Goal: Information Seeking & Learning: Find contact information

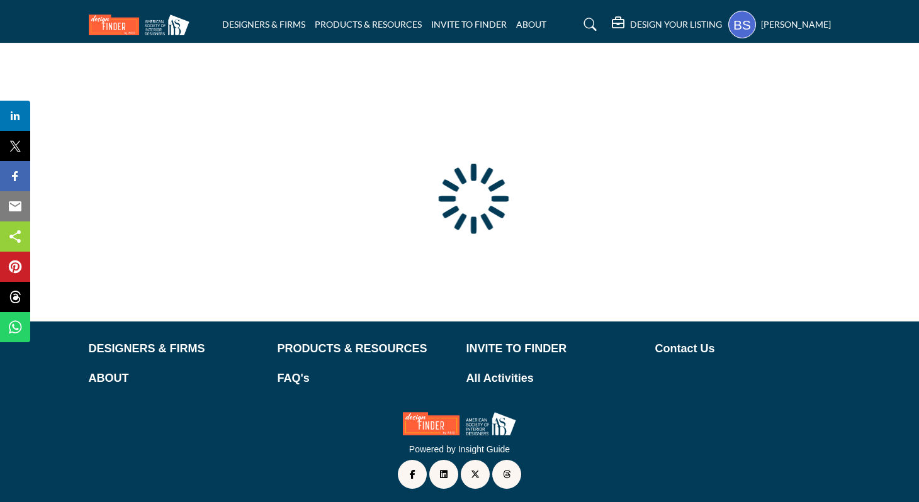
scroll to position [57, 0]
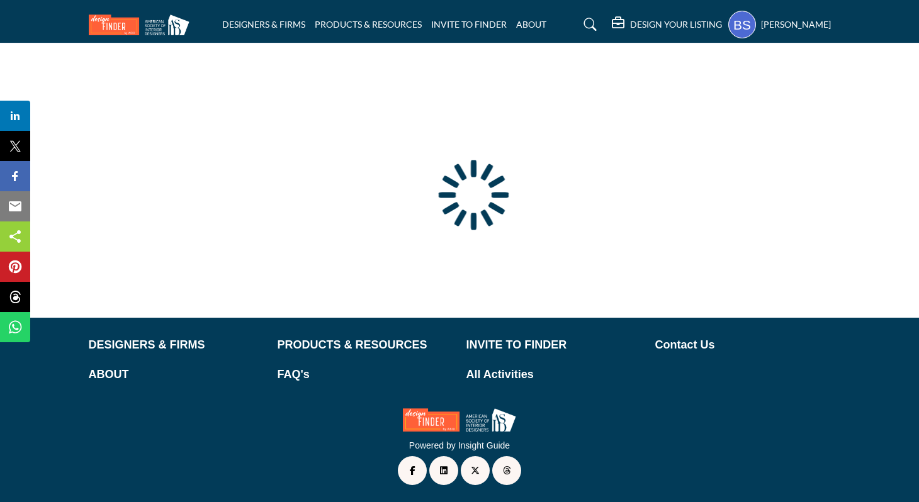
type input "**********"
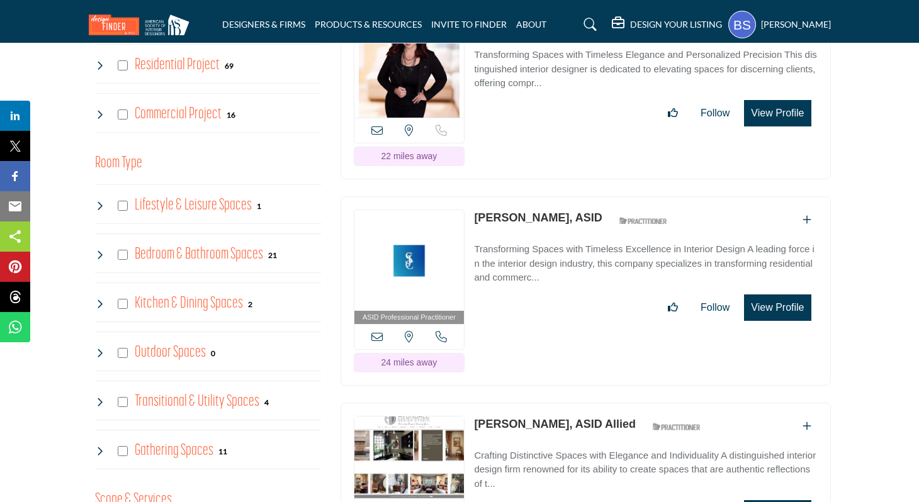
scroll to position [869, 0]
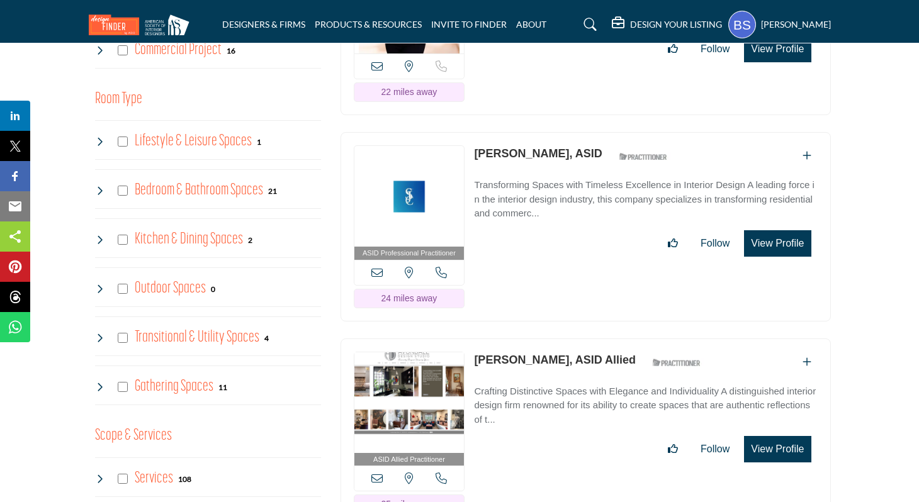
click at [531, 153] on link "Deborah Fischer, ASID" at bounding box center [538, 153] width 128 height 13
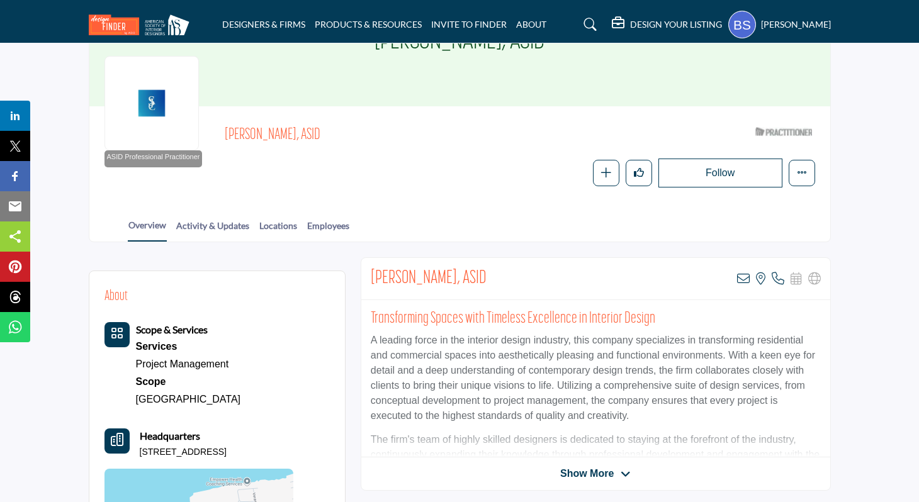
scroll to position [112, 0]
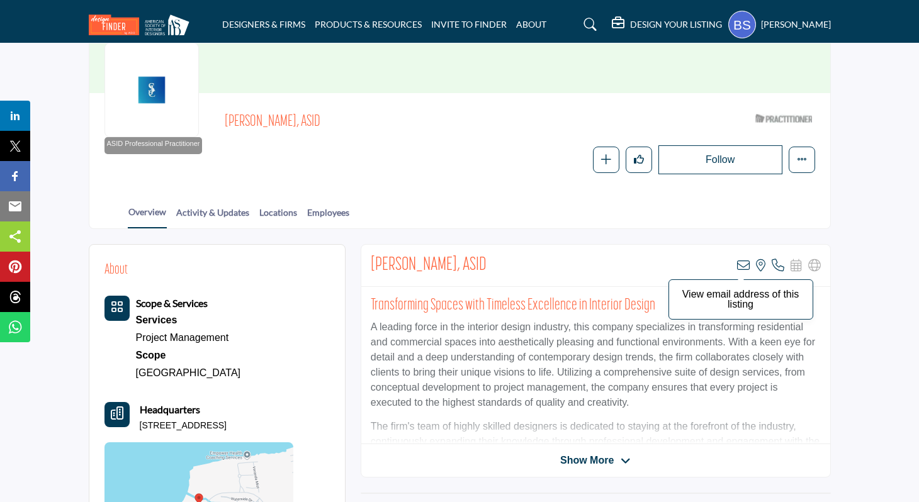
click at [742, 265] on icon at bounding box center [743, 265] width 13 height 13
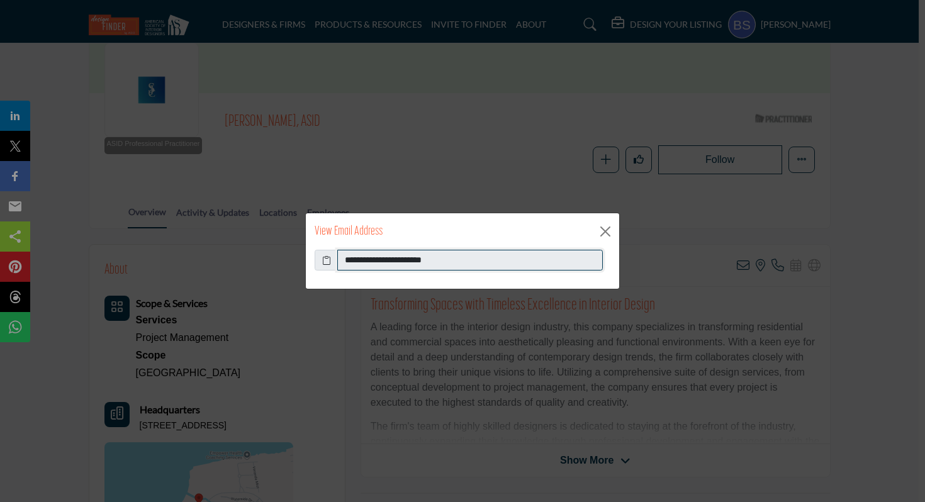
drag, startPoint x: 466, startPoint y: 259, endPoint x: 342, endPoint y: 259, distance: 123.9
click at [342, 259] on input "**********" at bounding box center [469, 260] width 265 height 21
click at [599, 230] on button "Close" at bounding box center [605, 231] width 19 height 19
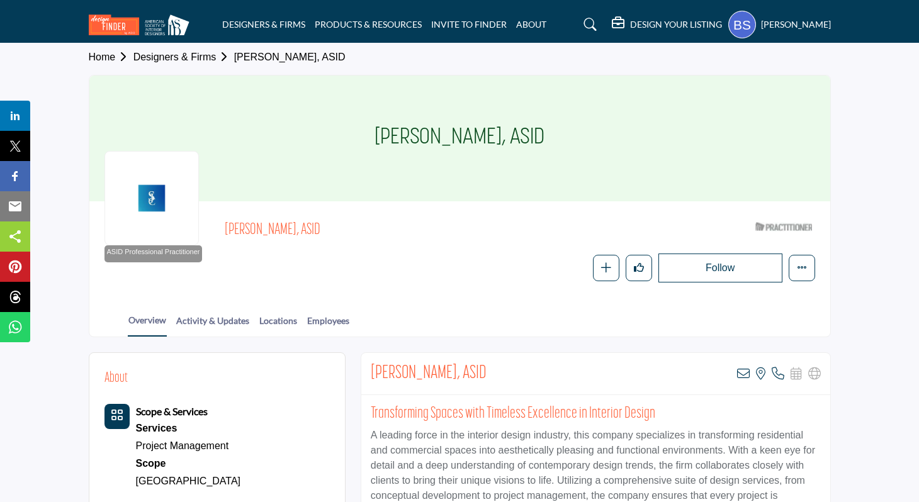
scroll to position [0, 0]
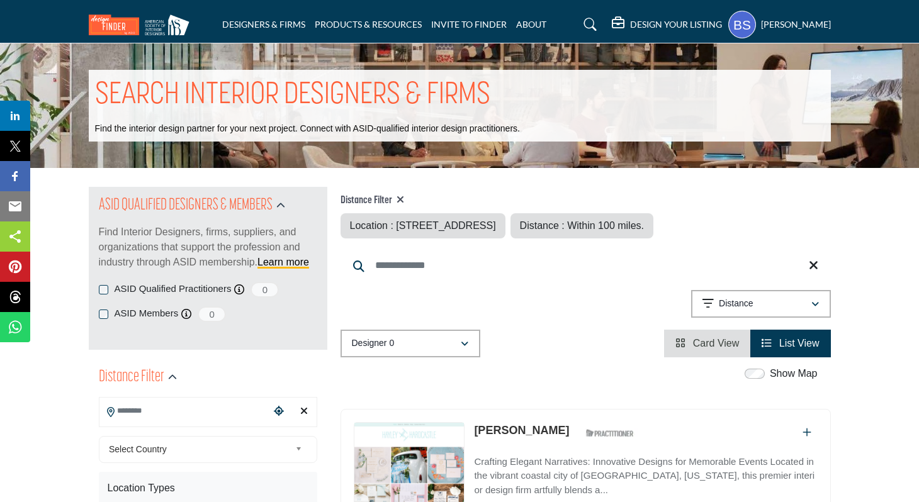
type input "**********"
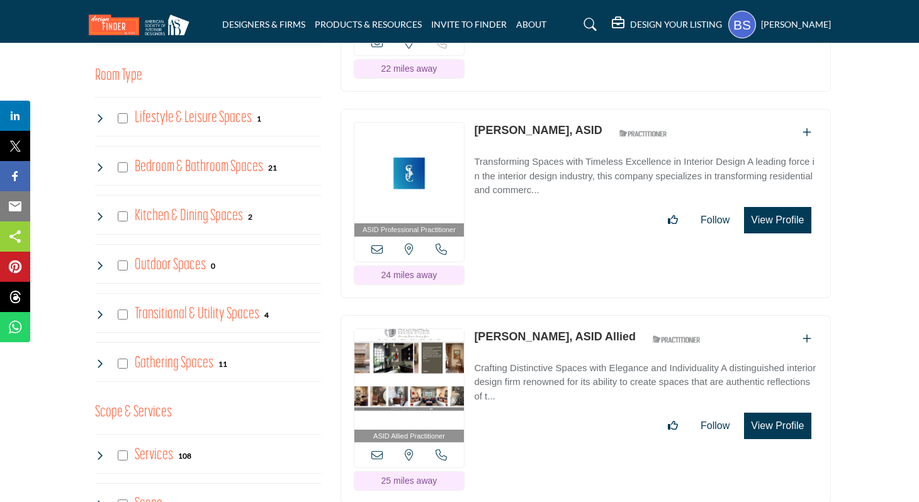
scroll to position [951, 0]
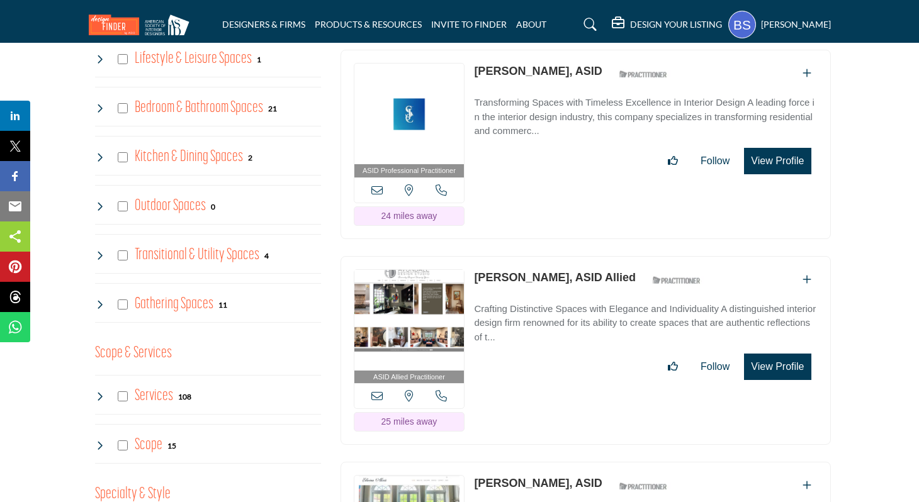
click at [375, 392] on icon at bounding box center [376, 395] width 11 height 11
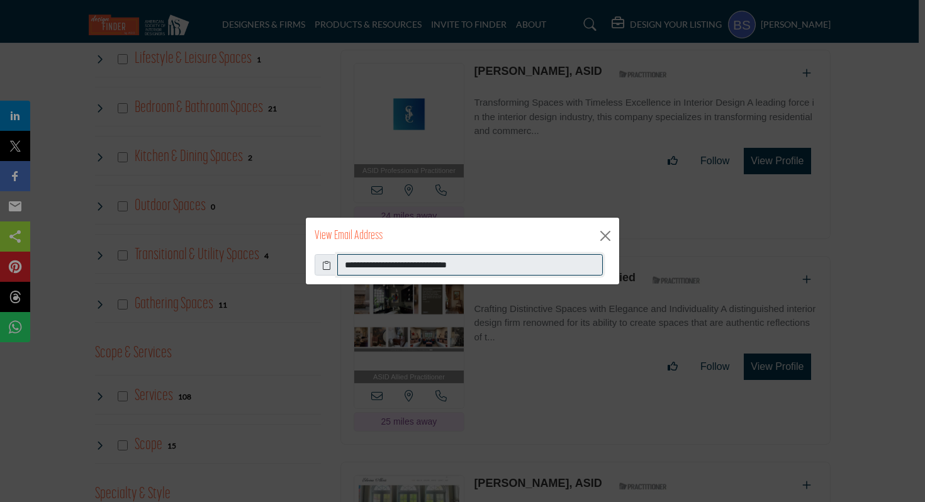
drag, startPoint x: 503, startPoint y: 267, endPoint x: 339, endPoint y: 264, distance: 164.2
click at [339, 264] on input "**********" at bounding box center [469, 264] width 265 height 21
click at [607, 231] on button "Close" at bounding box center [605, 235] width 19 height 19
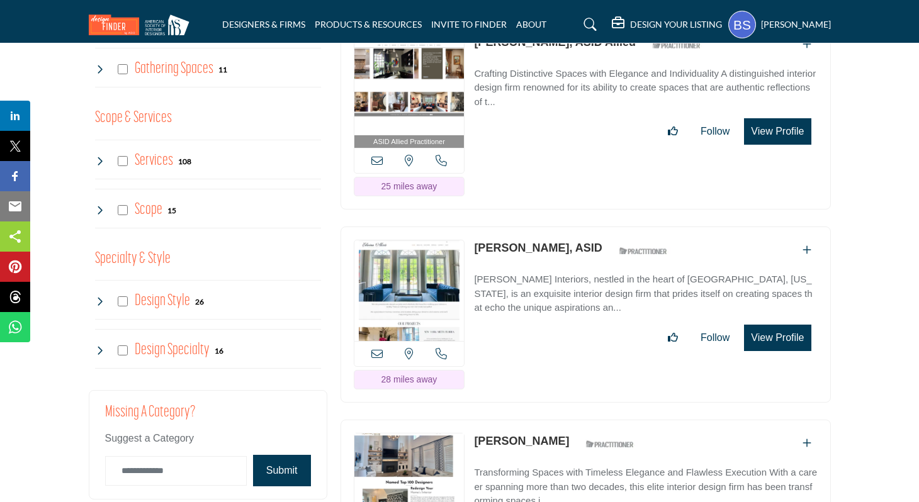
scroll to position [1187, 0]
click at [376, 352] on icon at bounding box center [376, 352] width 11 height 11
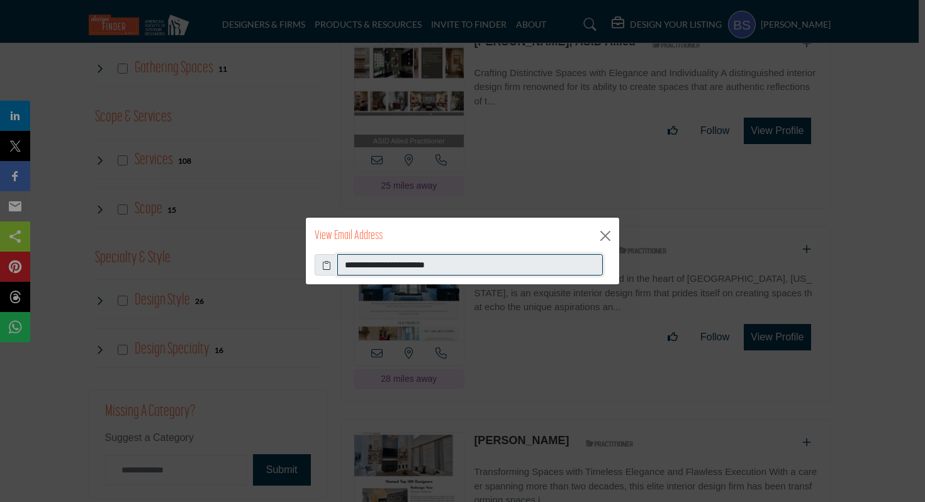
drag, startPoint x: 490, startPoint y: 267, endPoint x: 337, endPoint y: 267, distance: 152.9
click at [337, 267] on input "**********" at bounding box center [469, 264] width 265 height 21
click at [605, 233] on button "Close" at bounding box center [605, 235] width 19 height 19
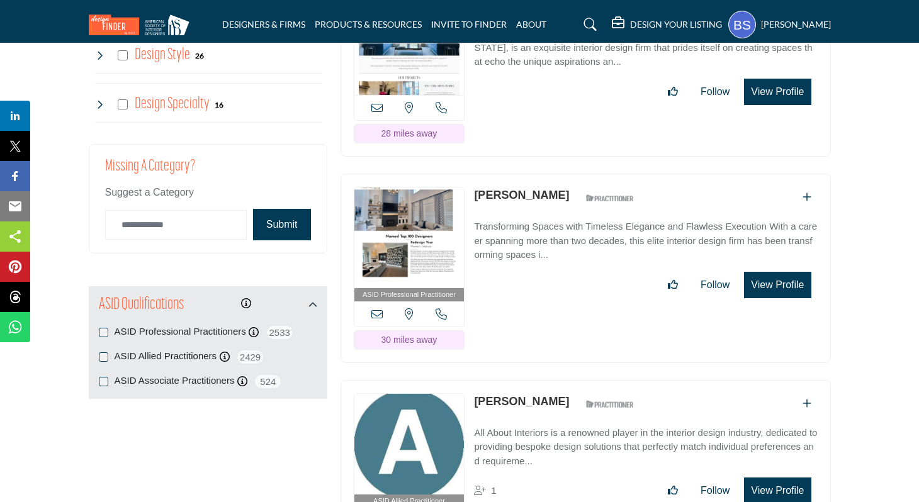
scroll to position [1471, 0]
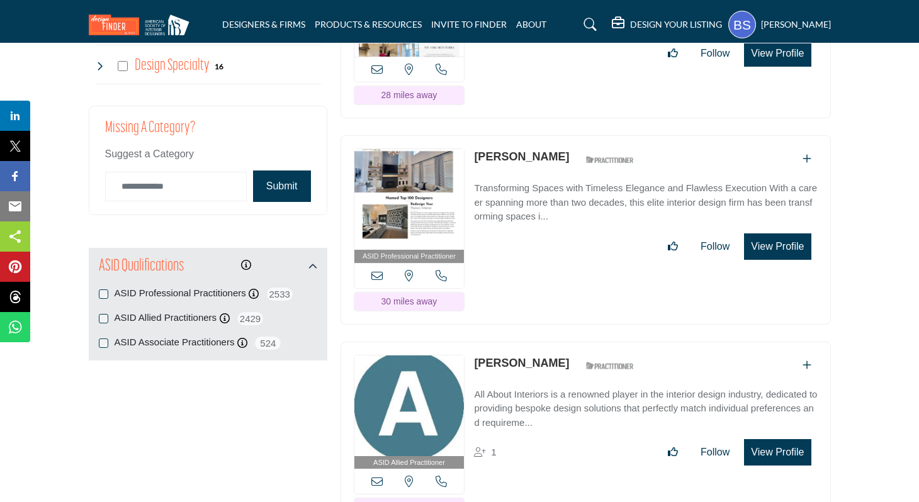
click at [375, 270] on icon at bounding box center [376, 275] width 11 height 11
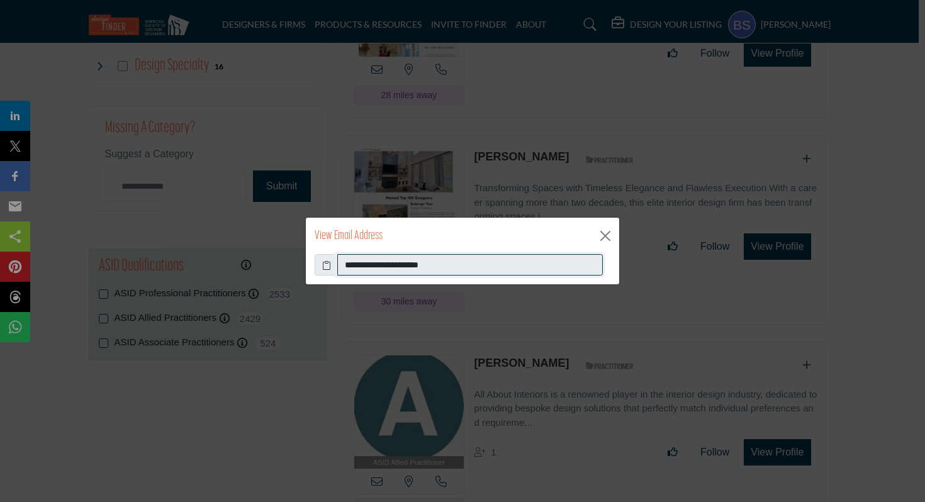
drag, startPoint x: 470, startPoint y: 265, endPoint x: 340, endPoint y: 265, distance: 130.2
click at [340, 265] on input "**********" at bounding box center [469, 264] width 265 height 21
click at [605, 235] on button "Close" at bounding box center [605, 235] width 19 height 19
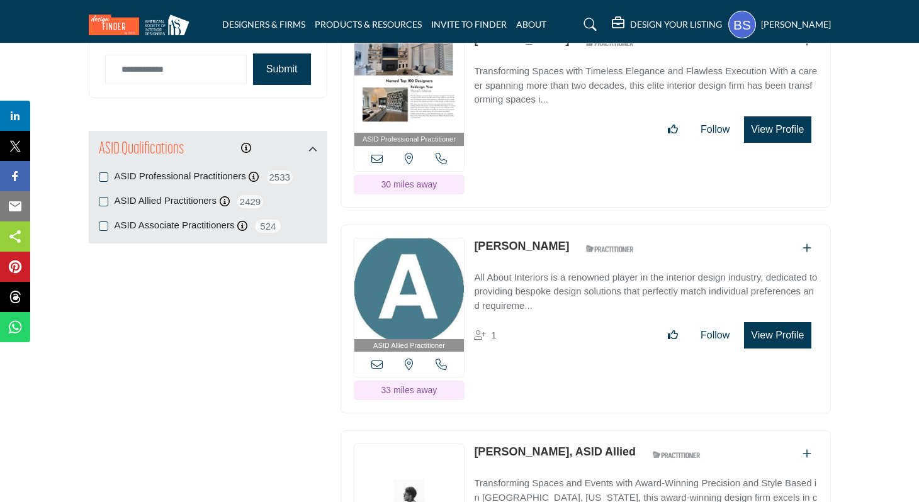
scroll to position [1601, 0]
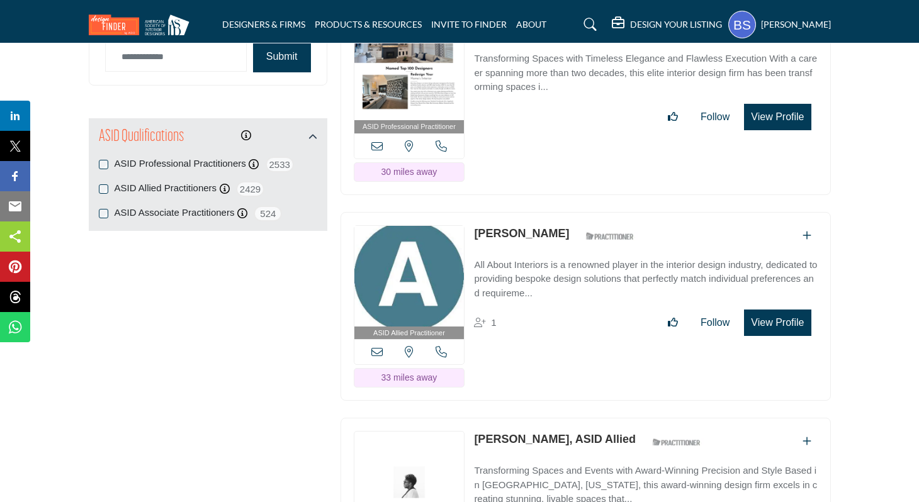
click at [377, 346] on icon at bounding box center [376, 351] width 11 height 11
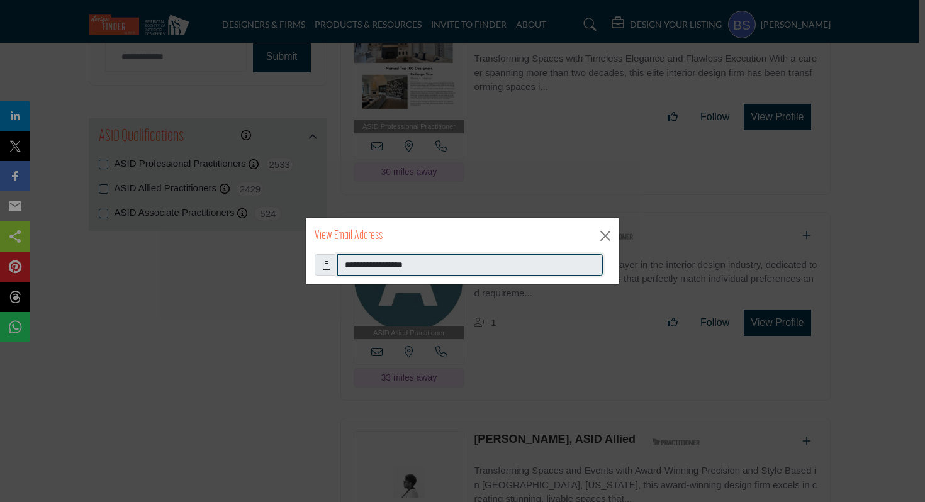
drag, startPoint x: 462, startPoint y: 268, endPoint x: 333, endPoint y: 265, distance: 129.0
click at [333, 265] on div "**********" at bounding box center [463, 264] width 296 height 21
click at [609, 238] on button "Close" at bounding box center [605, 235] width 19 height 19
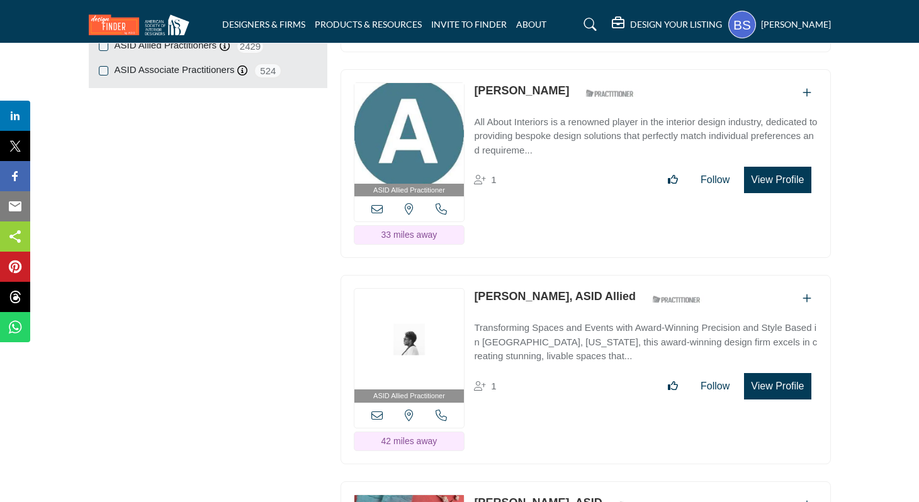
scroll to position [1707, 0]
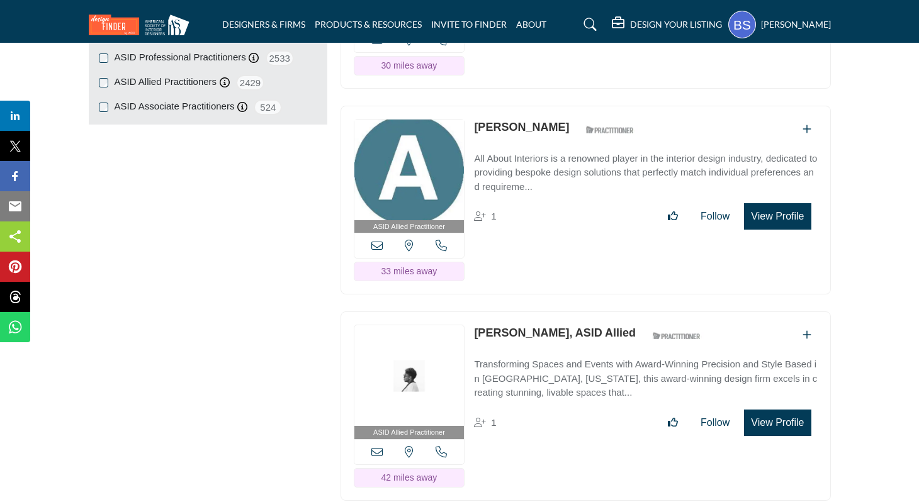
drag, startPoint x: 579, startPoint y: 123, endPoint x: 476, endPoint y: 120, distance: 103.2
click at [476, 120] on div "Theresa McGowen ASID Qualified Practitioner who validates work and experience t…" at bounding box center [557, 130] width 167 height 22
copy link "Theresa McGowen"
click at [544, 291] on div "ASID Allied Practitioner ASID Allied Practitioners have successfully completed …" at bounding box center [584, 207] width 503 height 202
drag, startPoint x: 467, startPoint y: 329, endPoint x: 557, endPoint y: 331, distance: 90.0
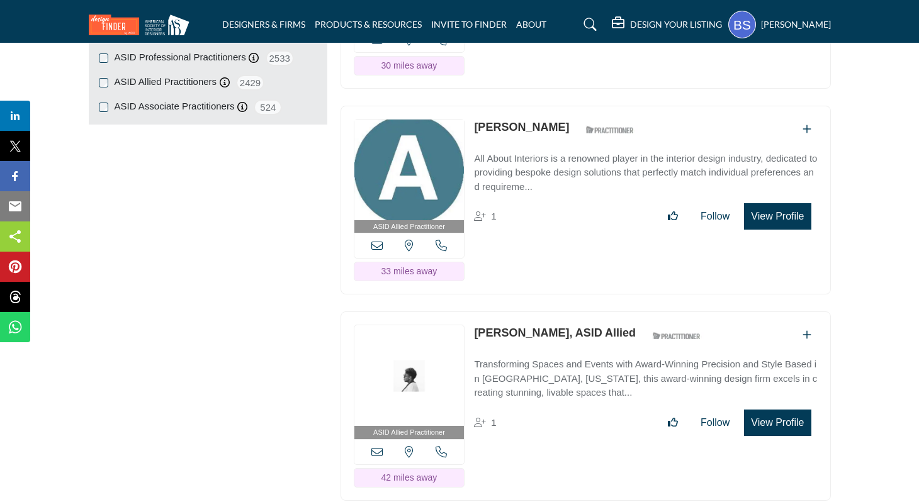
click at [557, 331] on div "ASID Allied Practitioner ASID Allied Practitioners have successfully completed …" at bounding box center [585, 405] width 490 height 189
copy div "Texas, USA 42 miles away Lauren Stevens"
click at [500, 440] on div "ASID Allied Practitioner ASID Allied Practitioners have successfully completed …" at bounding box center [585, 405] width 490 height 189
click at [376, 447] on icon at bounding box center [376, 451] width 11 height 11
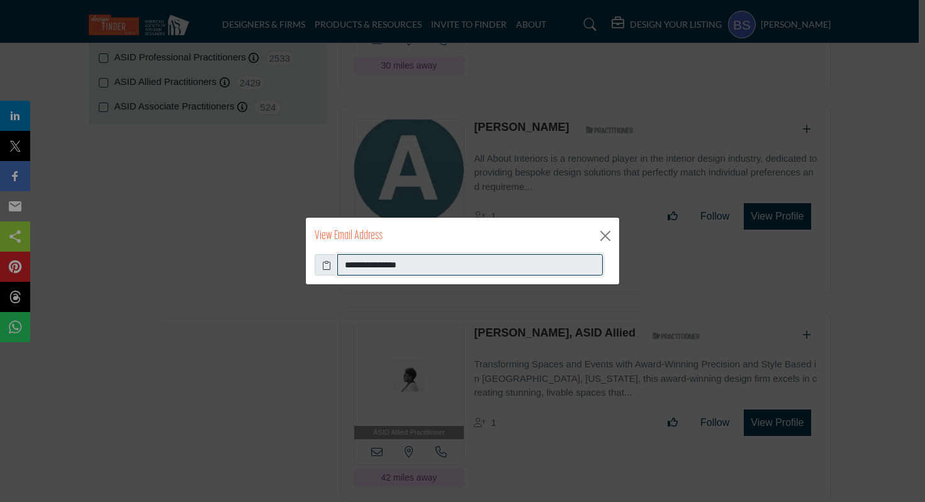
drag, startPoint x: 435, startPoint y: 264, endPoint x: 323, endPoint y: 264, distance: 111.4
click at [323, 264] on div "**********" at bounding box center [463, 264] width 296 height 21
click at [603, 231] on button "Close" at bounding box center [605, 235] width 19 height 19
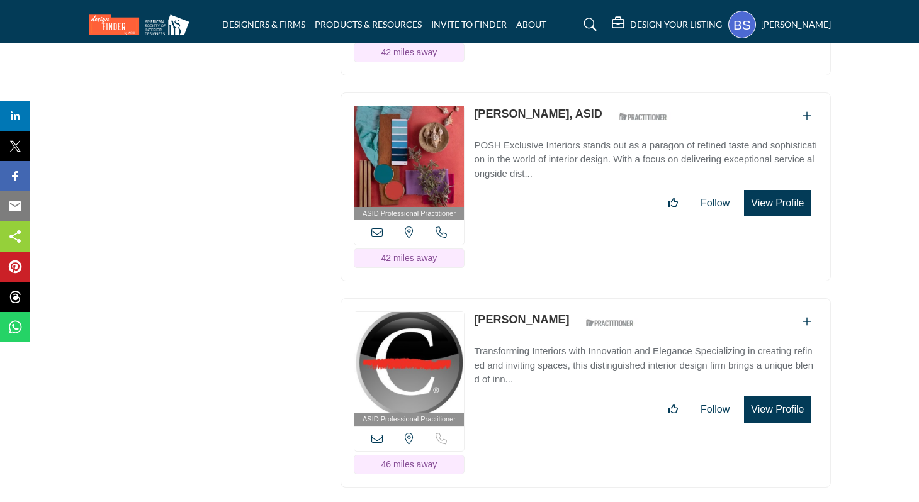
scroll to position [1995, 0]
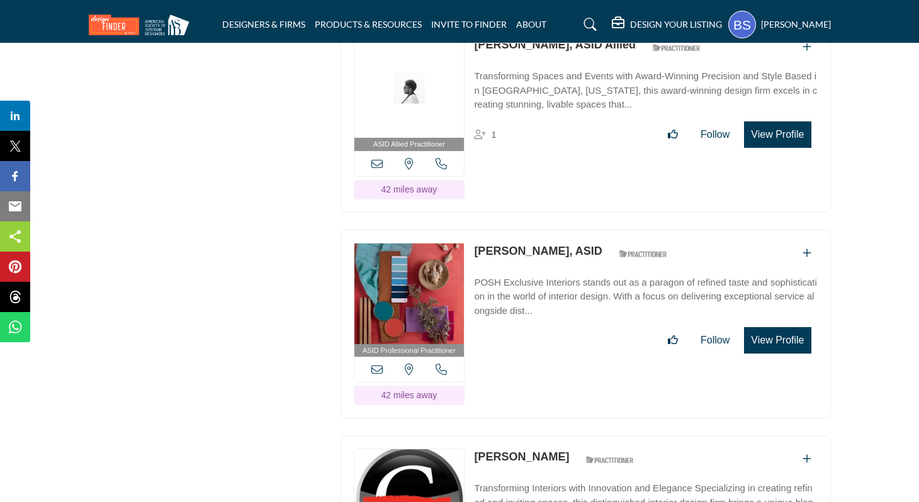
drag, startPoint x: 472, startPoint y: 247, endPoint x: 603, endPoint y: 248, distance: 131.5
click at [603, 248] on div "ASID Professional Practitioner ASID Professional Practitioners have successfull…" at bounding box center [585, 324] width 490 height 189
copy link "Marisol Jimenez-Aranda"
click at [374, 366] on icon at bounding box center [376, 369] width 11 height 11
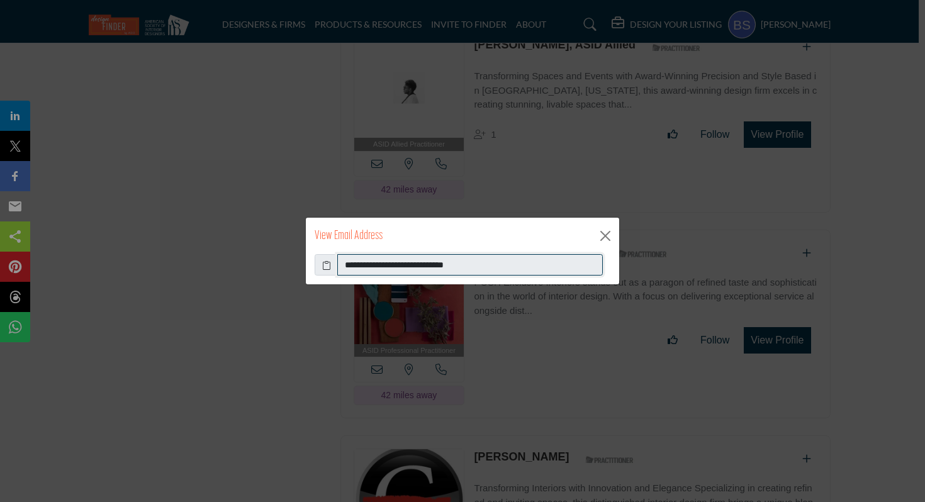
drag, startPoint x: 488, startPoint y: 271, endPoint x: 345, endPoint y: 265, distance: 142.9
click at [345, 265] on input "**********" at bounding box center [469, 264] width 265 height 21
click at [605, 235] on button "Close" at bounding box center [605, 235] width 19 height 19
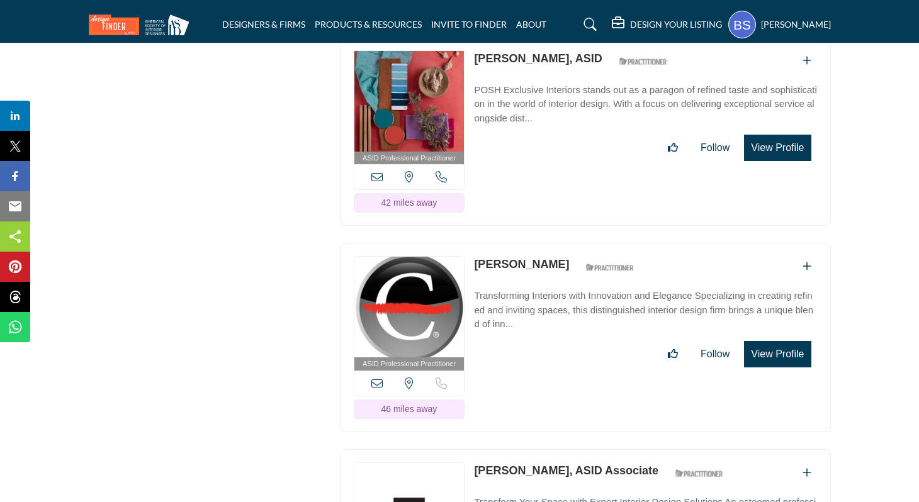
scroll to position [2232, 0]
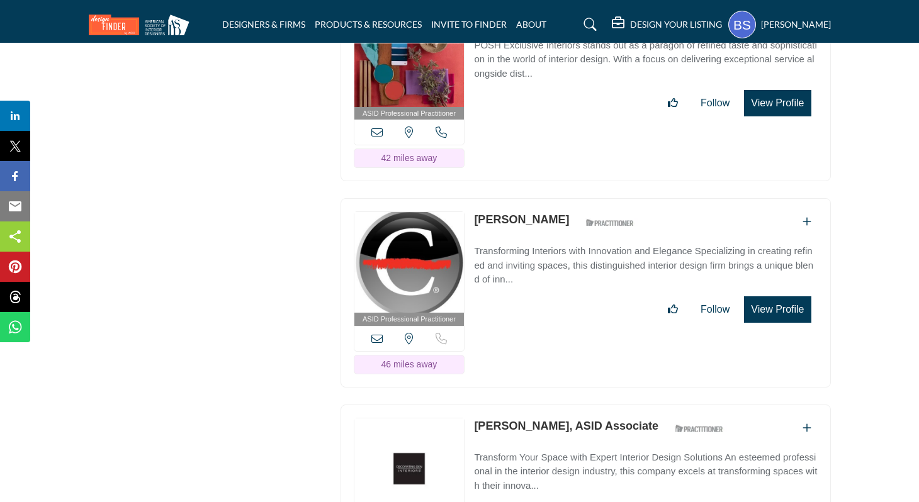
click at [379, 334] on icon at bounding box center [376, 338] width 11 height 11
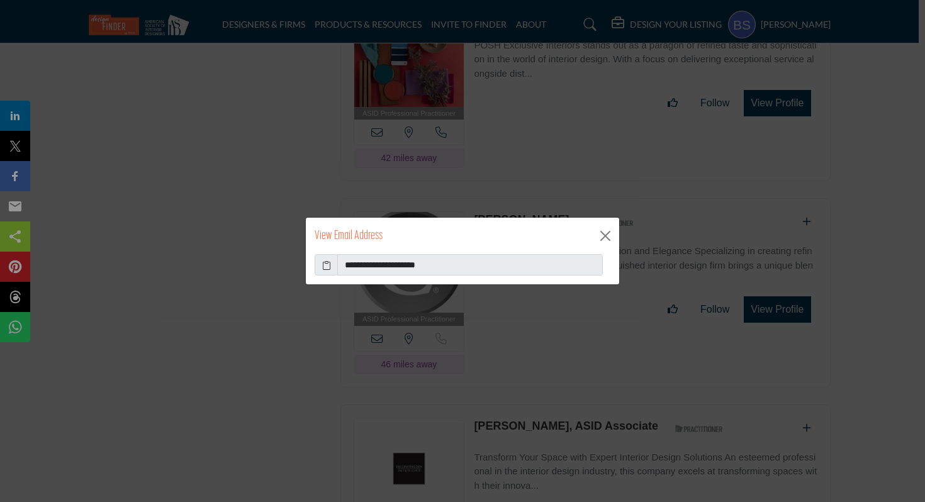
click at [320, 265] on span at bounding box center [326, 264] width 23 height 21
click at [323, 265] on icon at bounding box center [326, 265] width 9 height 13
click at [607, 235] on button "Close" at bounding box center [605, 235] width 19 height 19
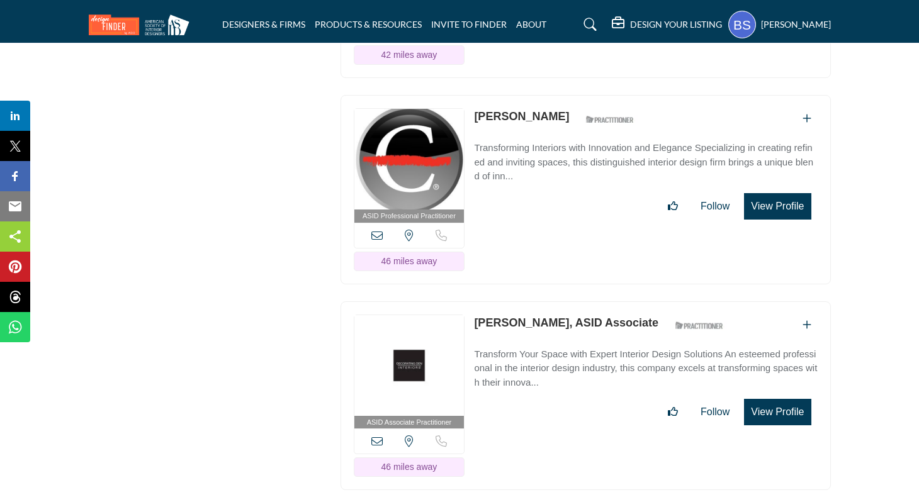
scroll to position [2345, 0]
